Goal: Task Accomplishment & Management: Manage account settings

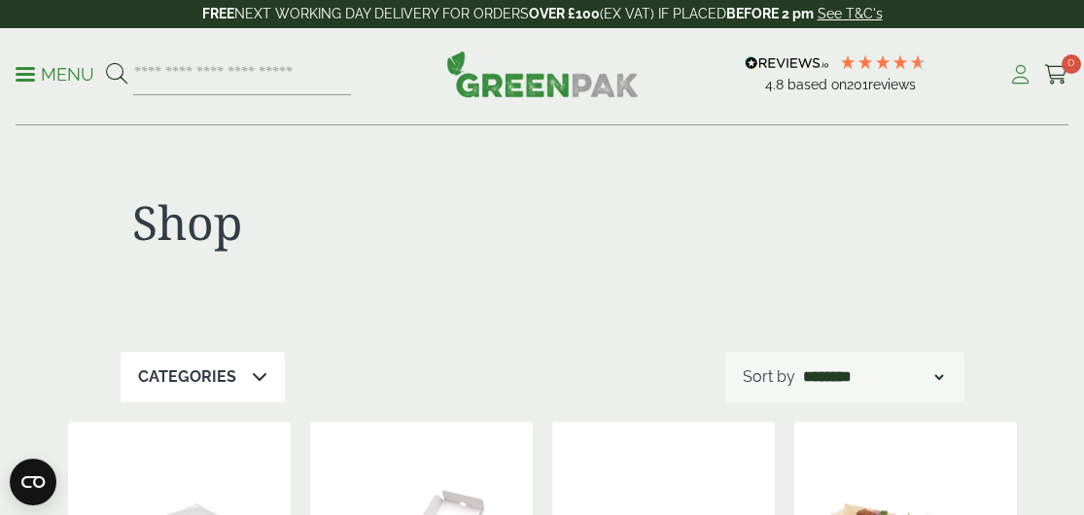
click at [1015, 77] on icon at bounding box center [1020, 74] width 24 height 19
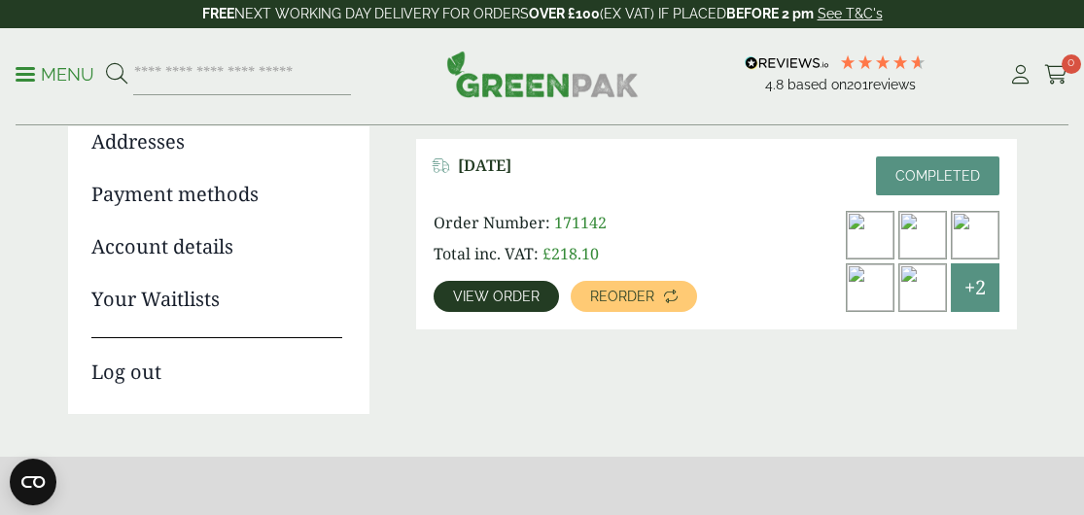
scroll to position [292, 0]
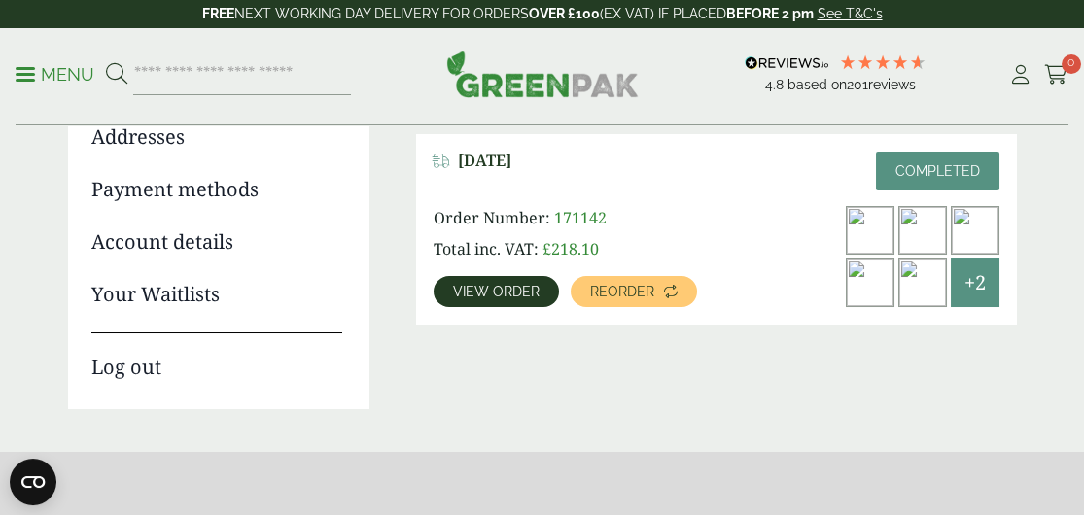
click at [499, 288] on span "View order" at bounding box center [496, 292] width 87 height 14
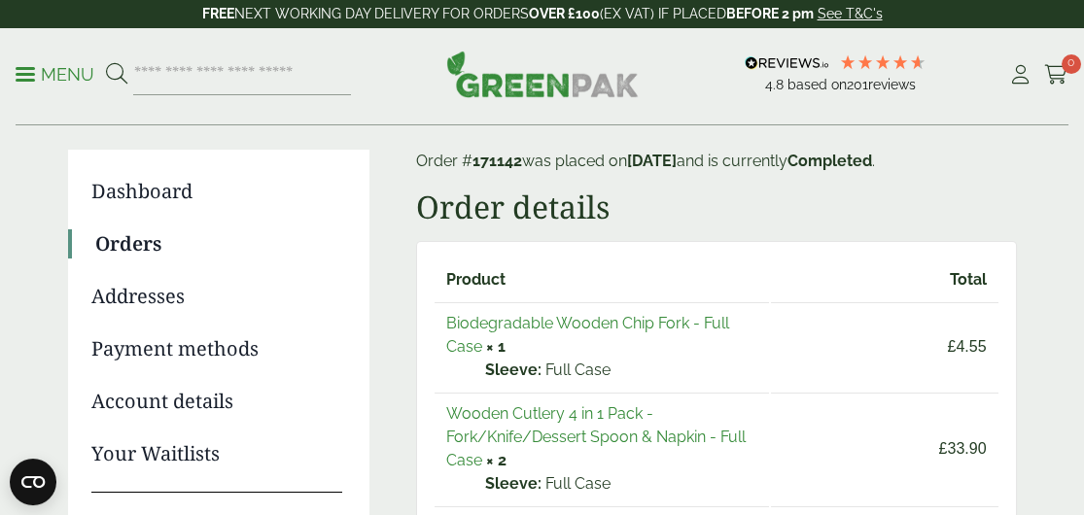
scroll to position [97, 0]
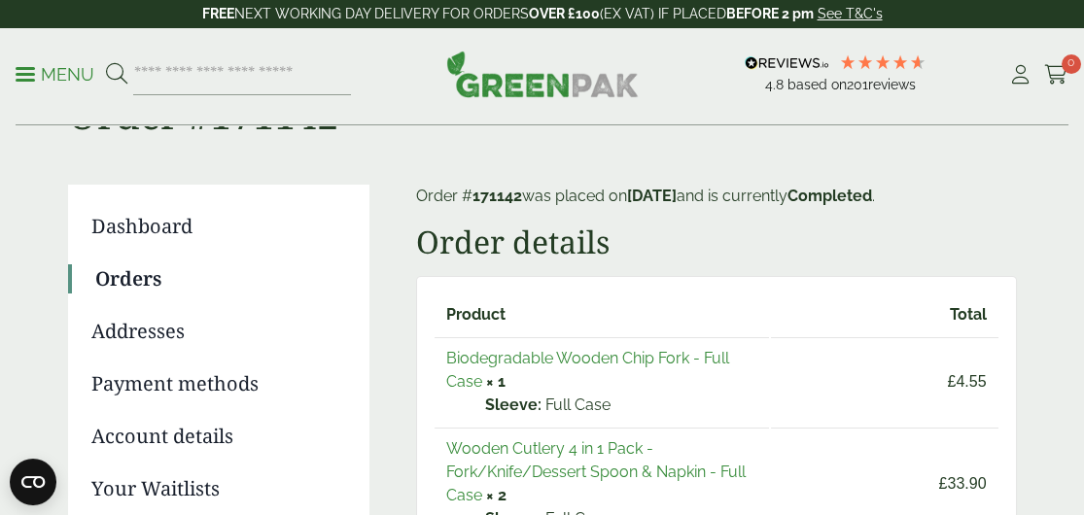
click at [115, 231] on link "Dashboard" at bounding box center [216, 226] width 251 height 29
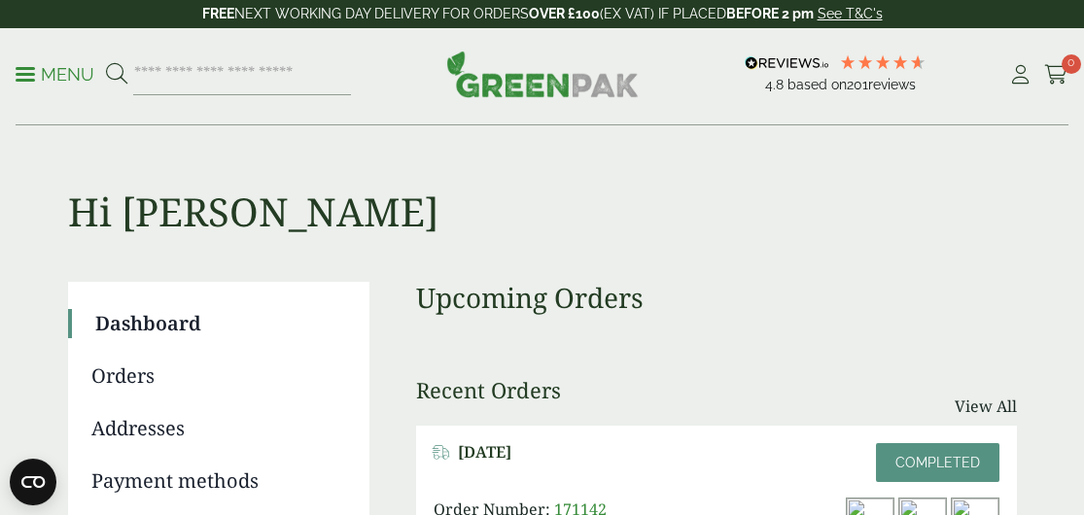
click at [123, 386] on link "Orders" at bounding box center [216, 376] width 251 height 29
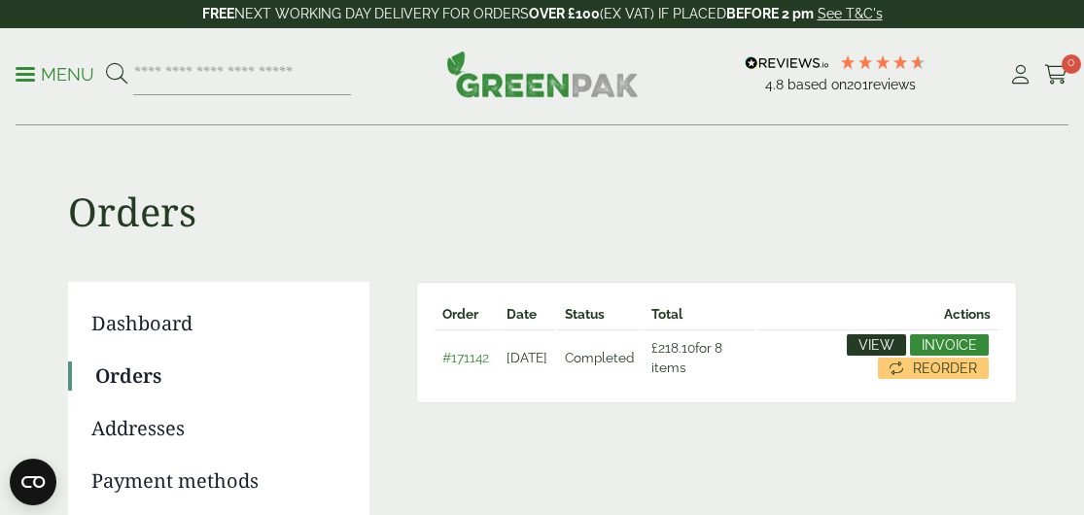
click at [873, 347] on span "View" at bounding box center [876, 345] width 36 height 14
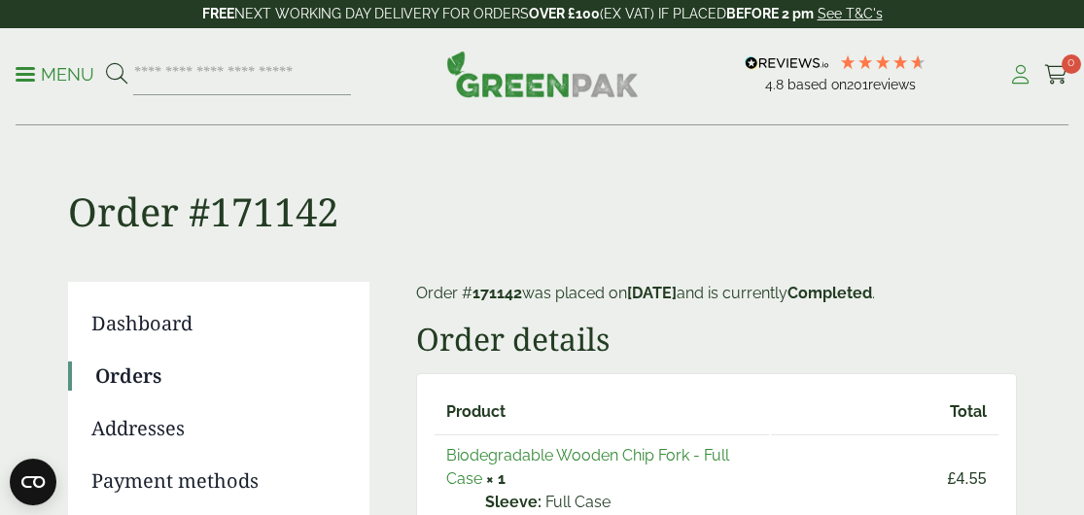
click at [1010, 81] on icon at bounding box center [1020, 74] width 24 height 19
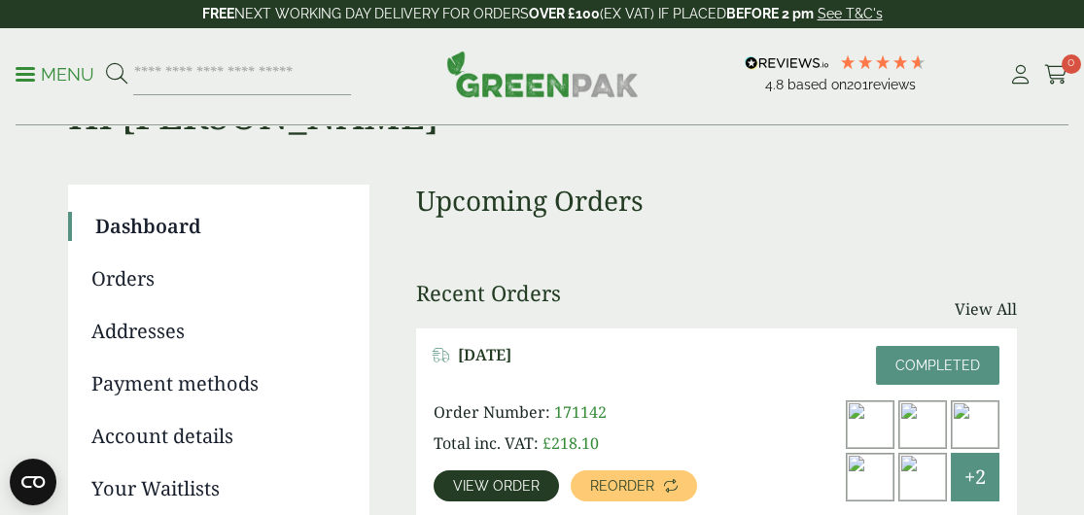
scroll to position [194, 0]
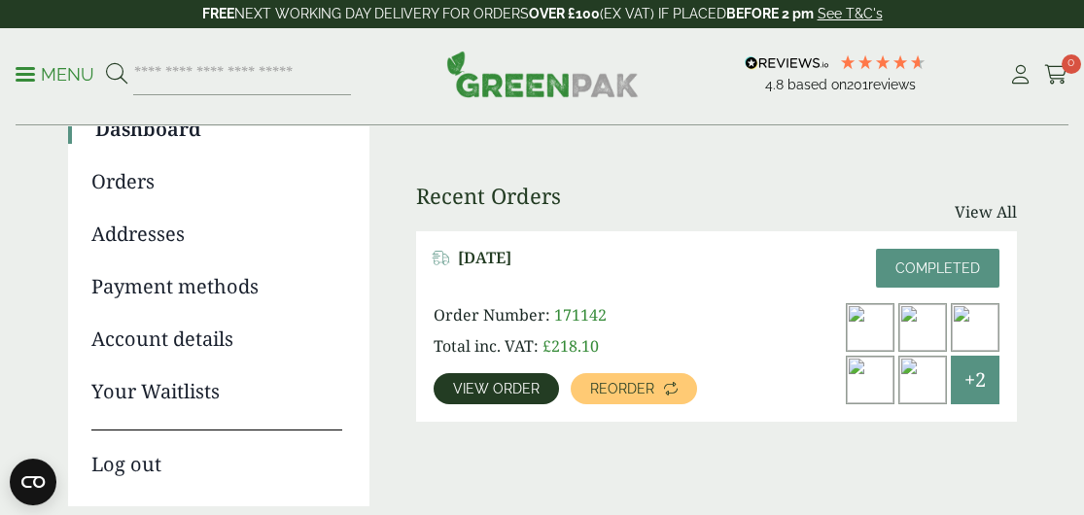
click at [926, 272] on span "Completed" at bounding box center [937, 269] width 85 height 16
drag, startPoint x: 597, startPoint y: 322, endPoint x: 552, endPoint y: 324, distance: 44.8
click at [552, 324] on p "Order Number: 171142" at bounding box center [603, 314] width 339 height 23
drag, startPoint x: 552, startPoint y: 324, endPoint x: 572, endPoint y: 316, distance: 20.9
copy span "171142"
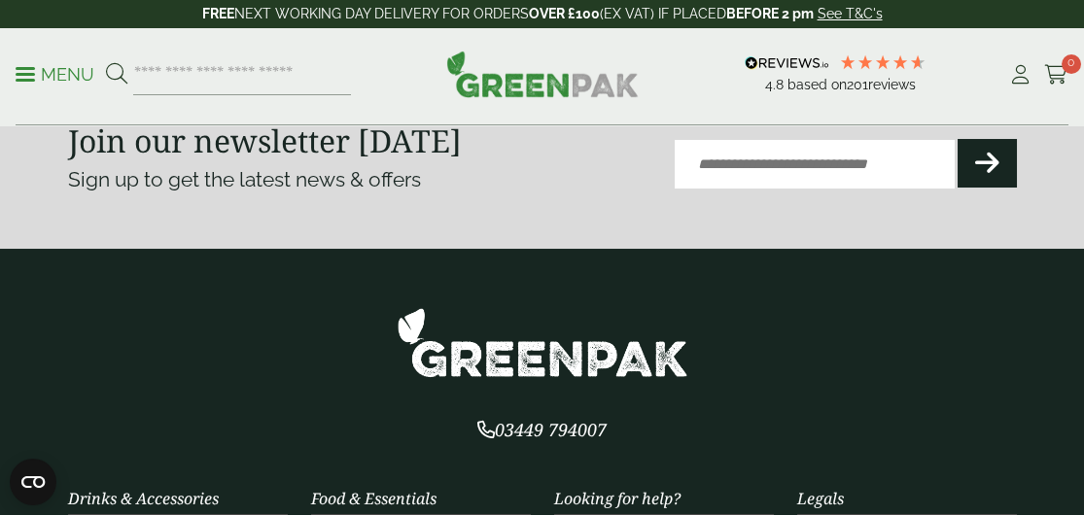
scroll to position [875, 0]
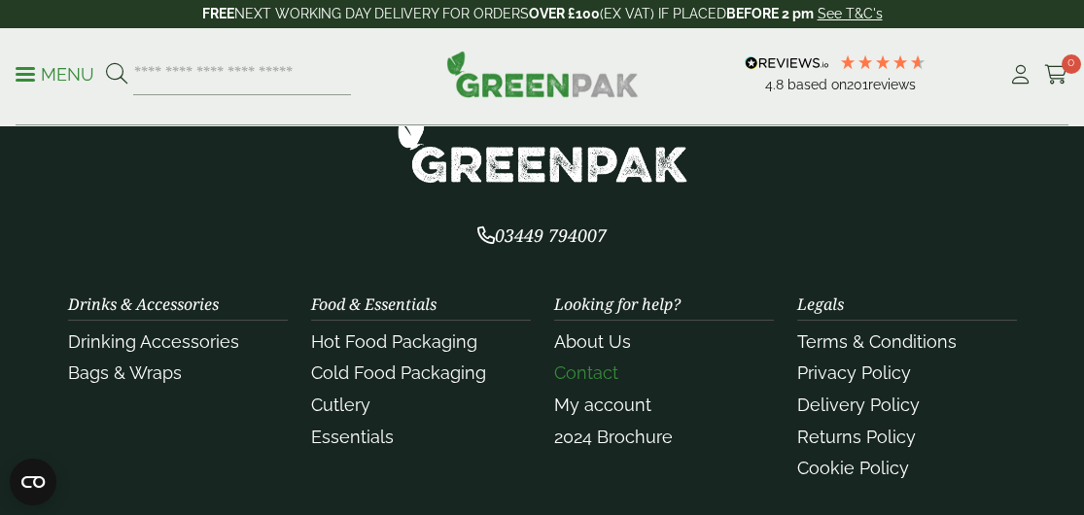
click at [587, 377] on link "Contact" at bounding box center [586, 373] width 64 height 20
